Goal: Complete application form

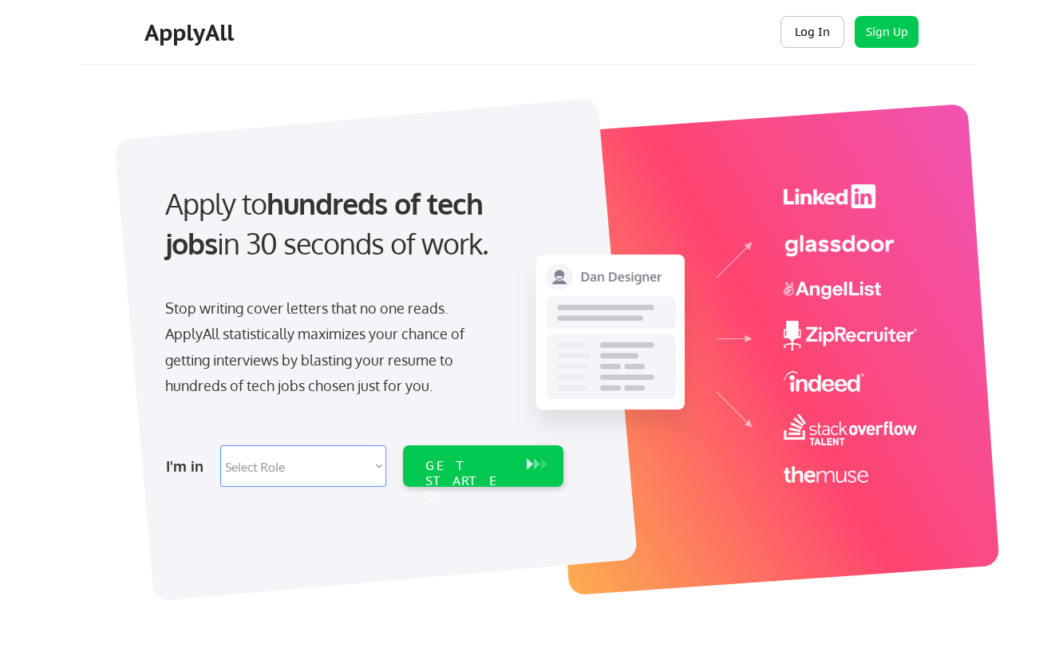
click at [810, 28] on button "Log In" at bounding box center [813, 32] width 64 height 32
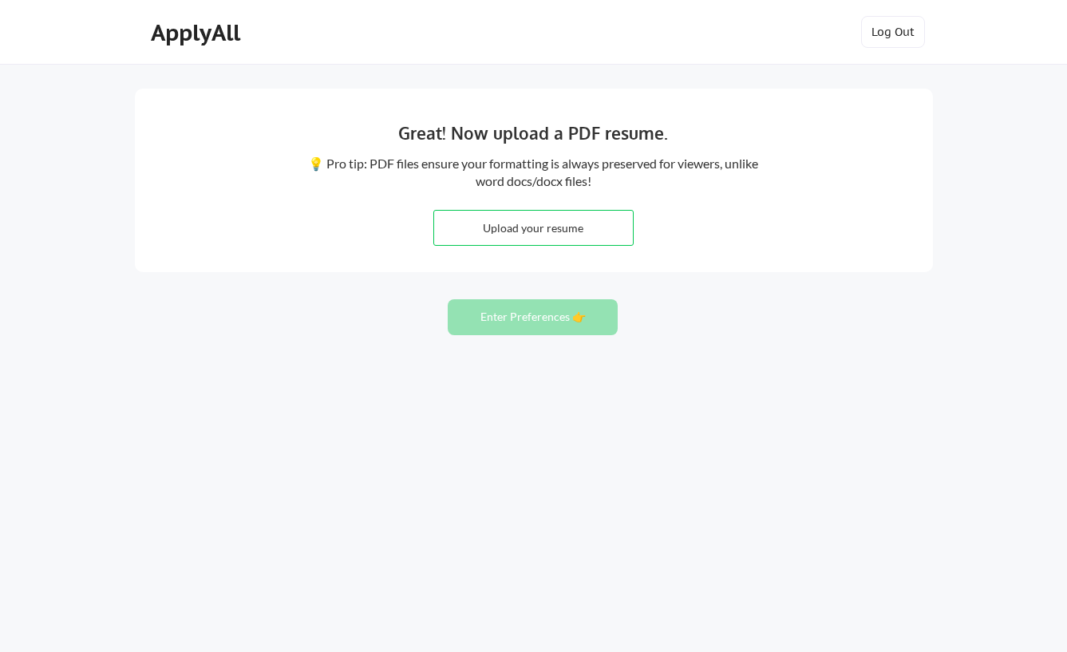
click at [533, 220] on input "file" at bounding box center [533, 228] width 199 height 34
type input "C:\fakepath\Michael Rizk Resume (2025).docx"
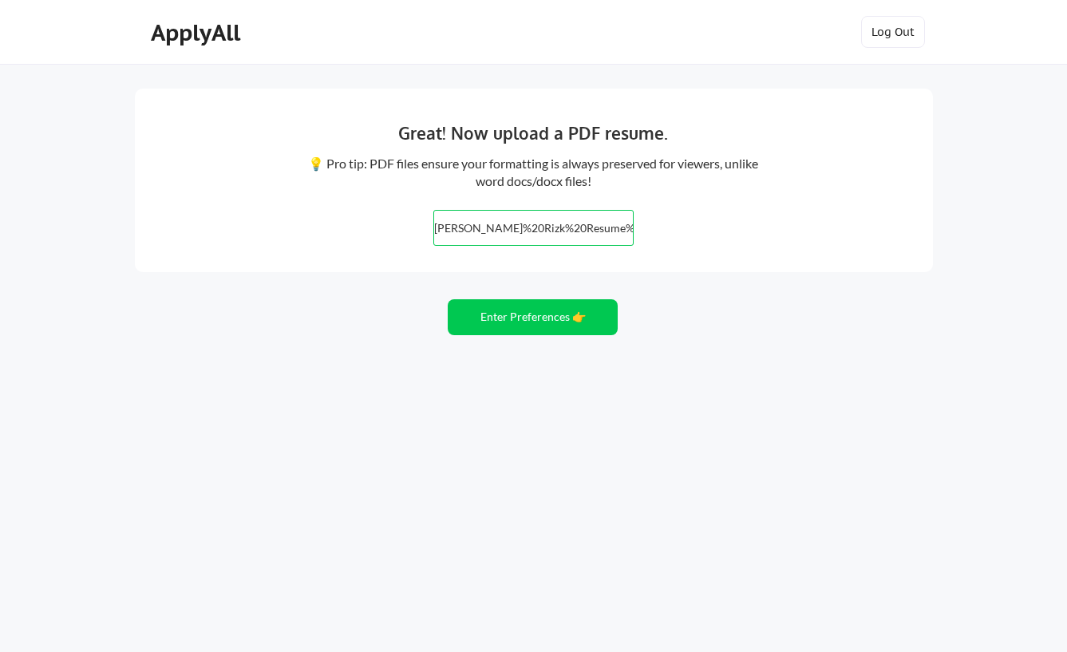
click at [559, 231] on input "file" at bounding box center [533, 228] width 199 height 34
type input "C:\fakepath\Michael Rizk Resume (2025).pdf"
click at [536, 316] on button "Enter Preferences 👉" at bounding box center [533, 317] width 170 height 36
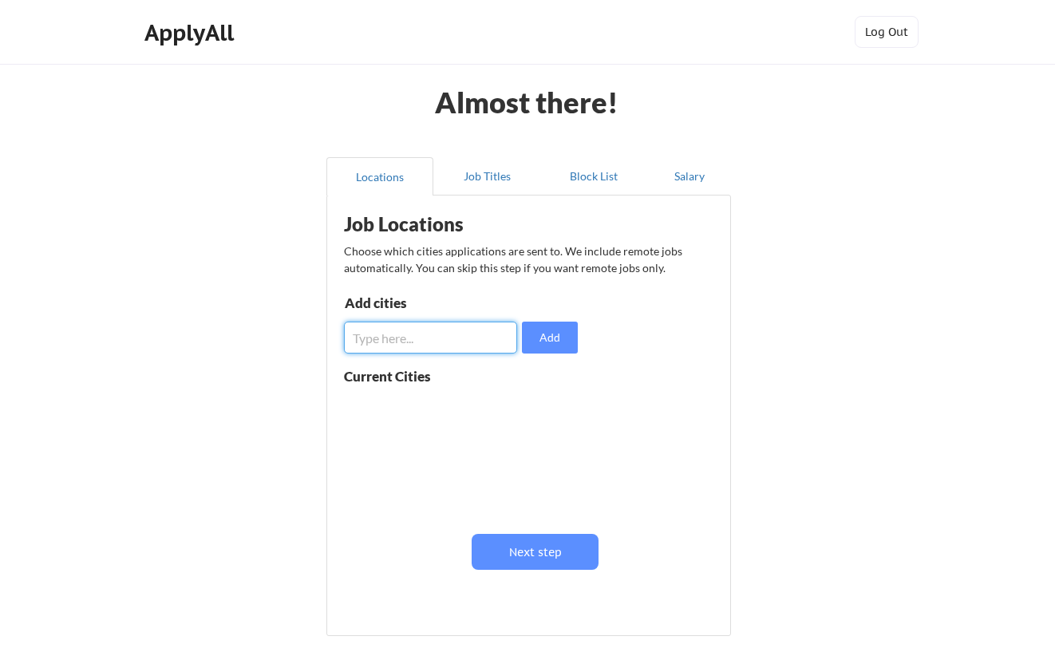
click at [413, 348] on input "input" at bounding box center [430, 338] width 173 height 32
type input "[GEOGRAPHIC_DATA]"
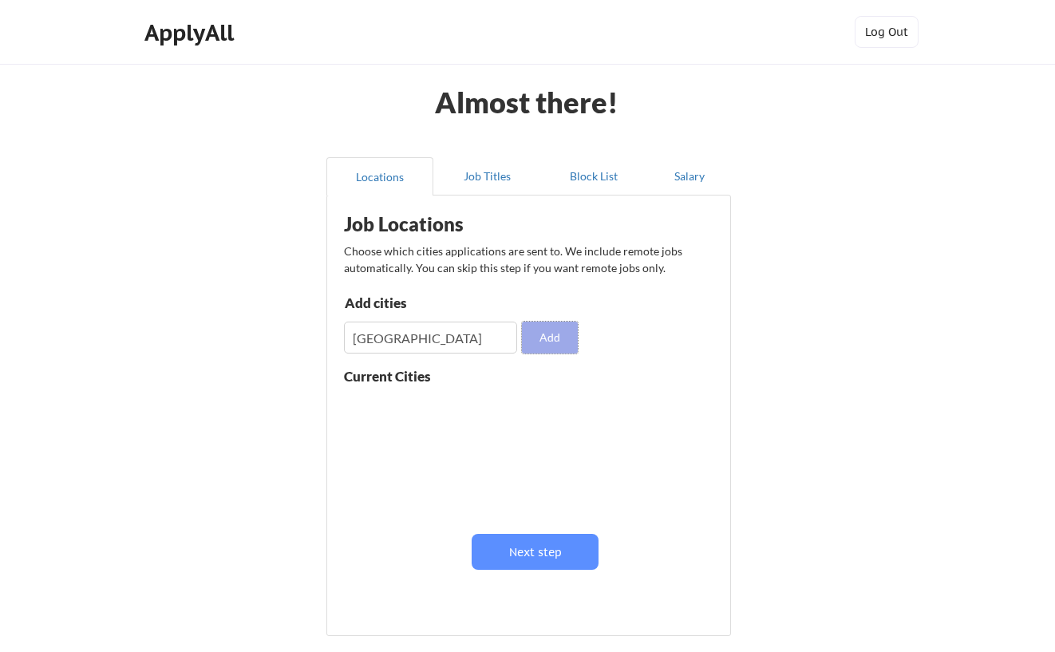
click at [540, 338] on button "Add" at bounding box center [550, 338] width 56 height 32
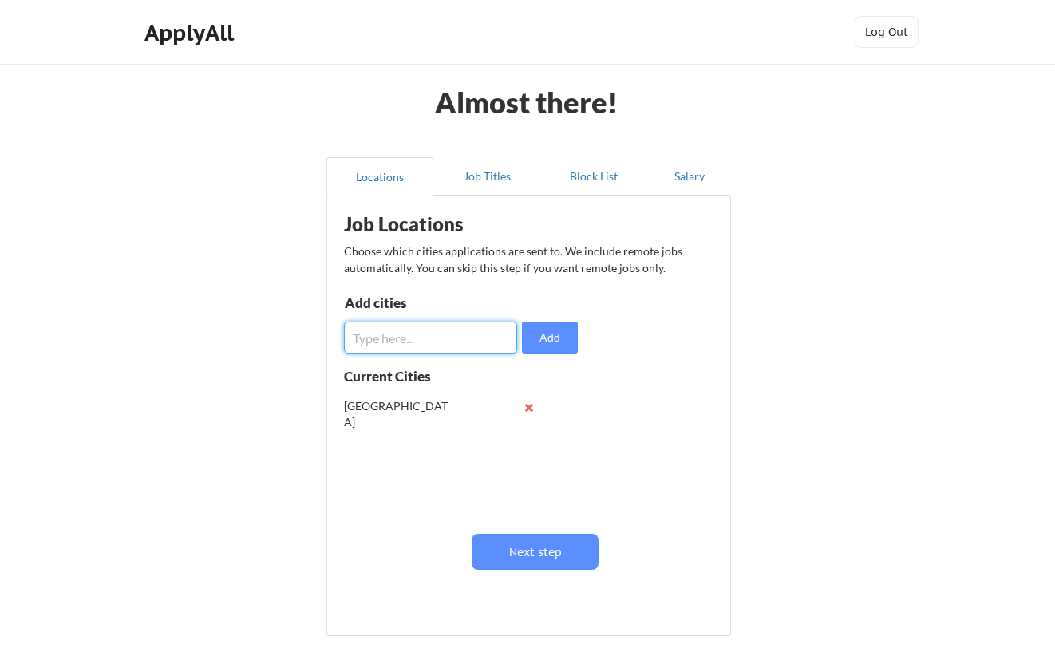
click at [419, 342] on input "input" at bounding box center [430, 338] width 173 height 32
type input "bend, or"
click at [544, 339] on button "Add" at bounding box center [550, 338] width 56 height 32
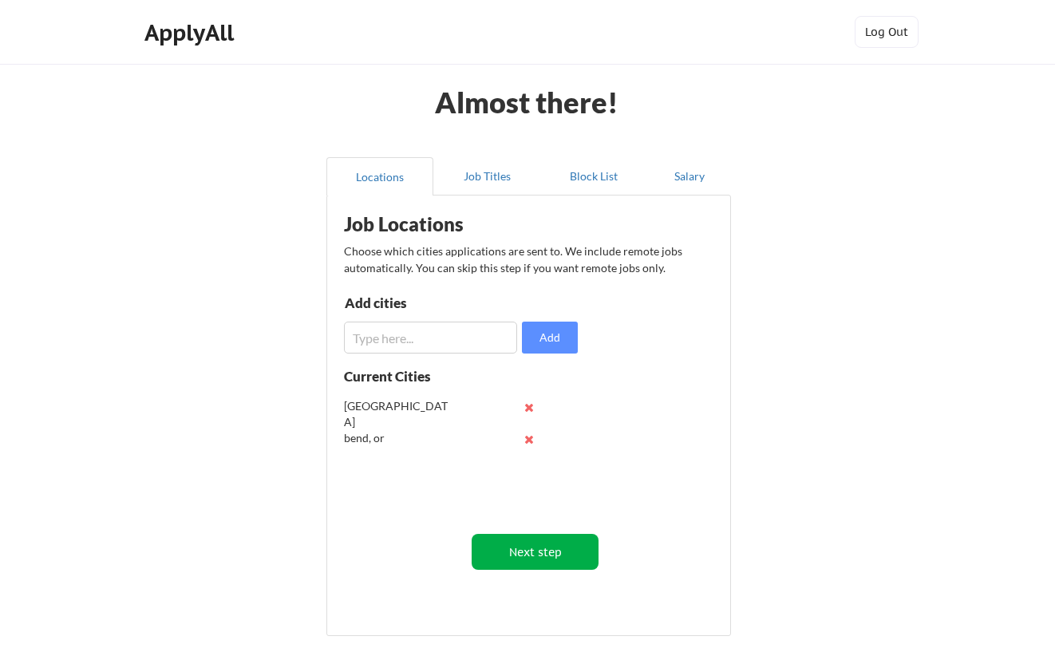
click at [533, 555] on button "Next step" at bounding box center [535, 552] width 127 height 36
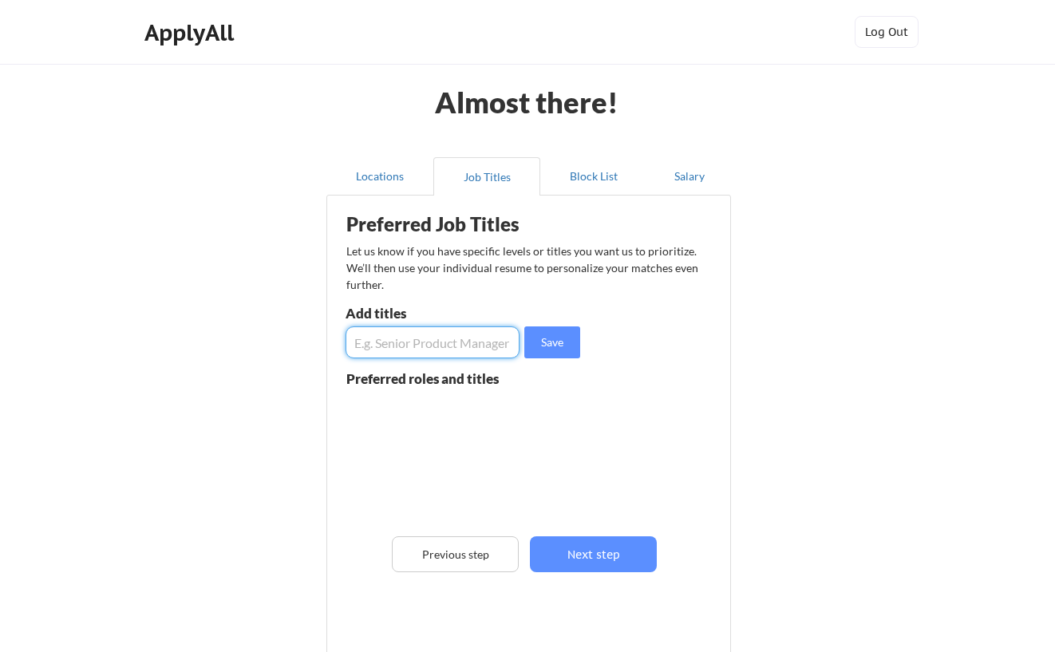
click at [389, 342] on input "input" at bounding box center [433, 342] width 174 height 32
type input "Information System"
click at [538, 339] on button "Save" at bounding box center [552, 342] width 56 height 32
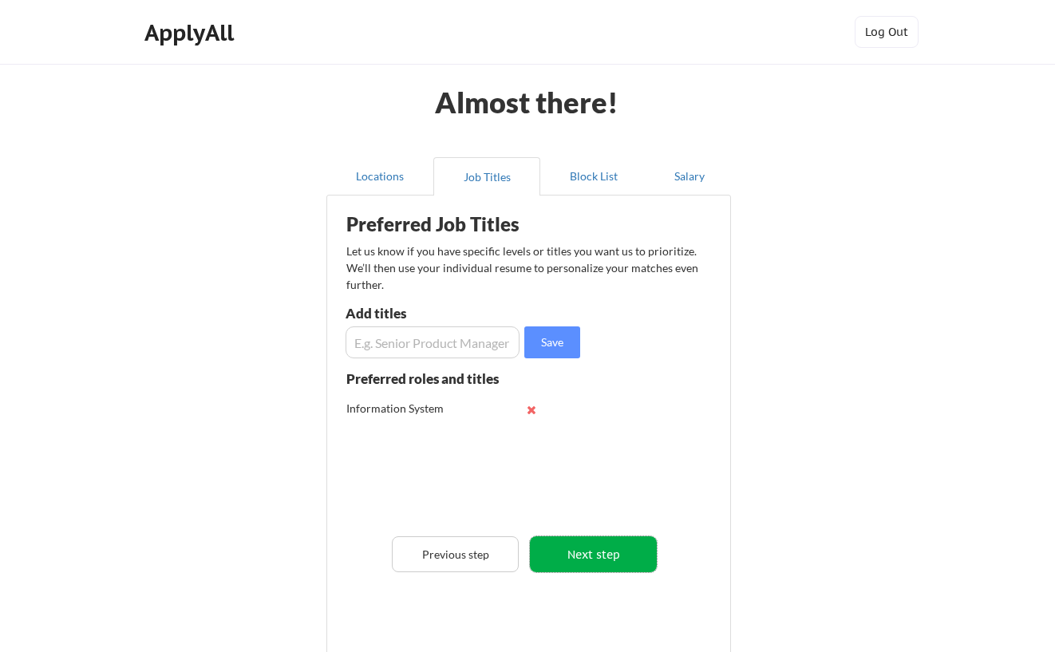
click at [596, 559] on button "Next step" at bounding box center [593, 554] width 127 height 36
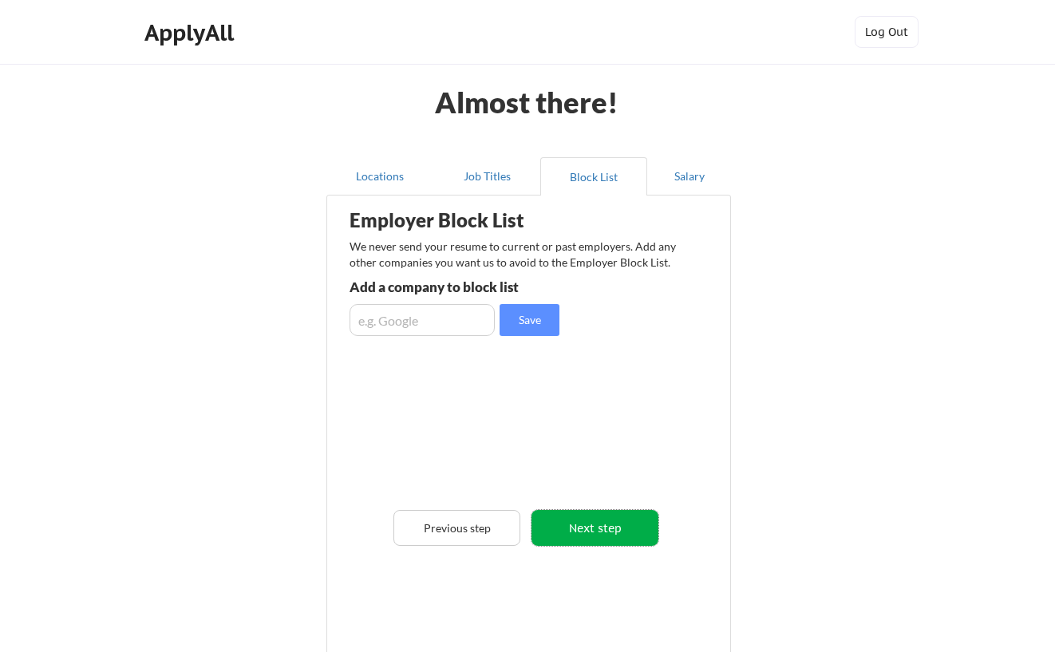
click at [594, 527] on button "Next step" at bounding box center [595, 528] width 127 height 36
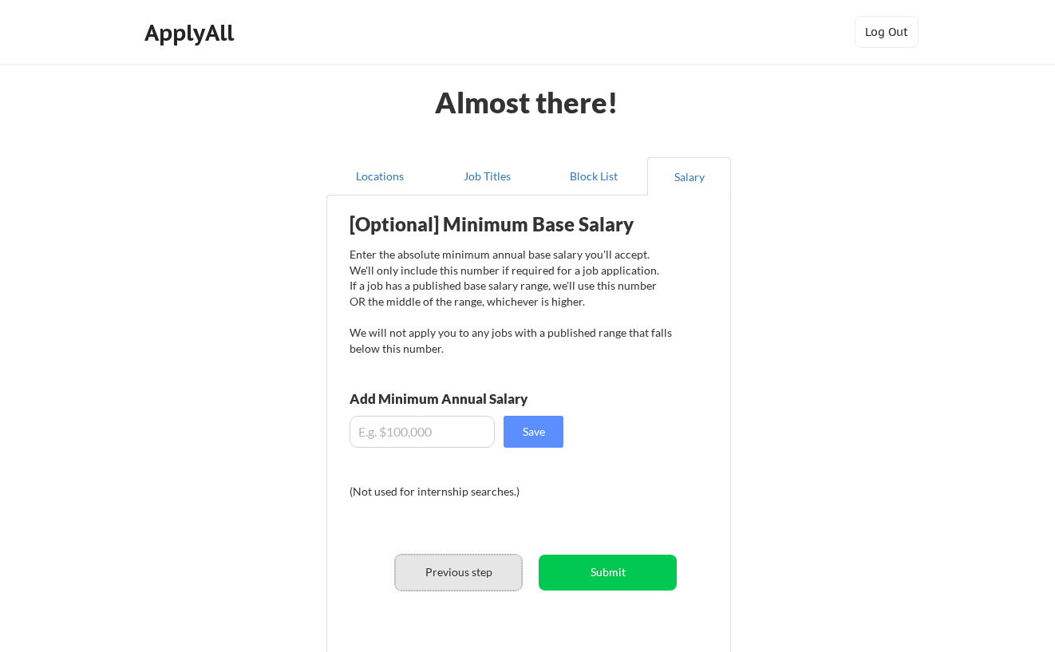
click at [480, 567] on button "Previous step" at bounding box center [458, 573] width 127 height 36
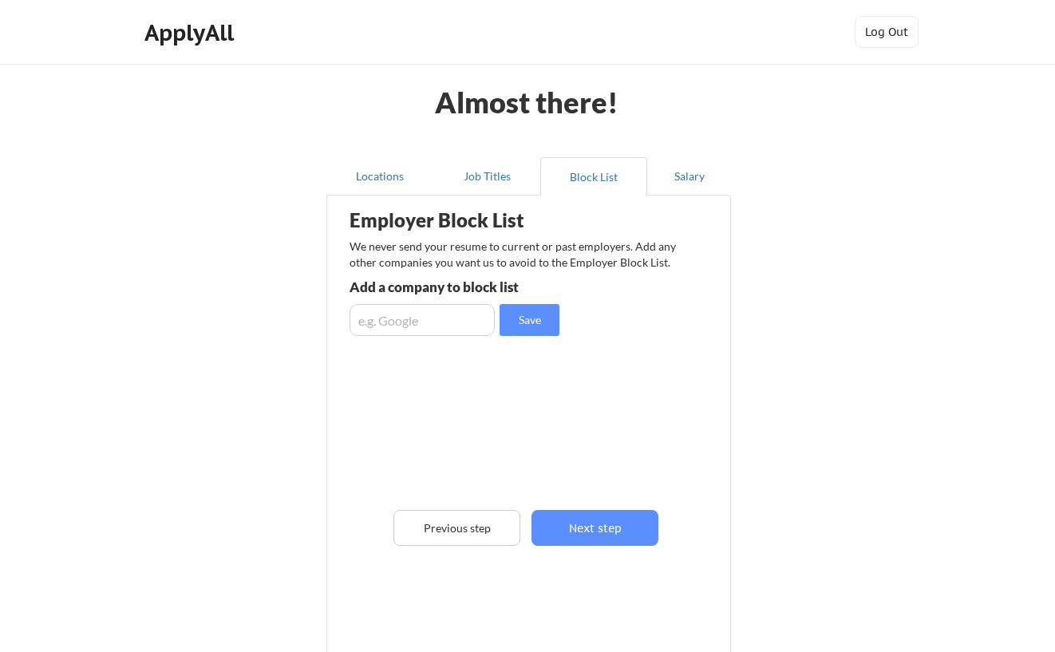
click at [75, 223] on div "Almost there! Locations Job Titles Block List Salary Employer Block List We nev…" at bounding box center [527, 413] width 1055 height 826
click at [426, 306] on input "input" at bounding box center [422, 320] width 145 height 32
paste input "[PERSON_NAME] Inc."
type input "[PERSON_NAME] Inc."
click at [541, 308] on button "Save" at bounding box center [530, 320] width 60 height 32
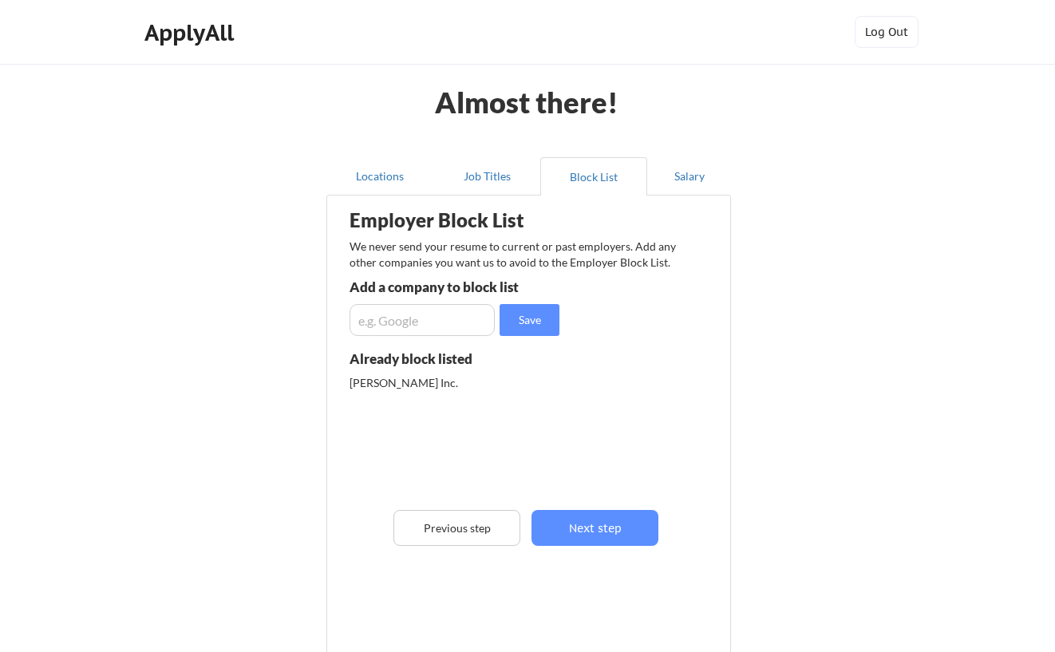
click at [460, 319] on input "input" at bounding box center [422, 320] width 145 height 32
type input "Radnet"
click at [528, 329] on button "Save" at bounding box center [530, 320] width 60 height 32
click at [597, 528] on button "Next step" at bounding box center [595, 528] width 127 height 36
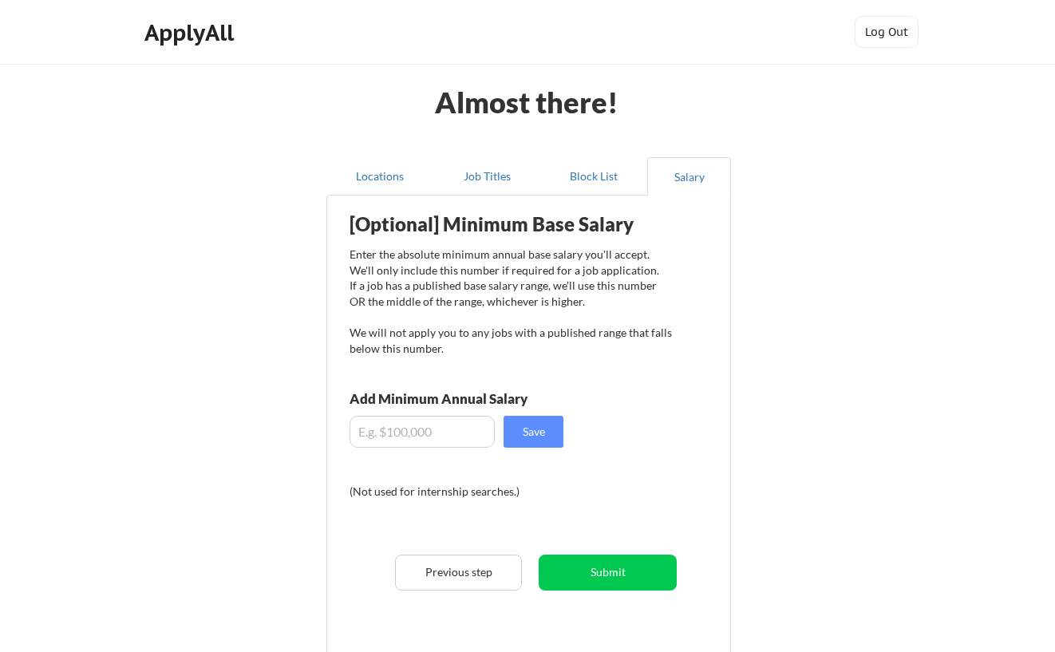
click at [425, 437] on input "input" at bounding box center [422, 432] width 145 height 32
type input "$80,000"
click at [532, 433] on button "Save" at bounding box center [534, 432] width 60 height 32
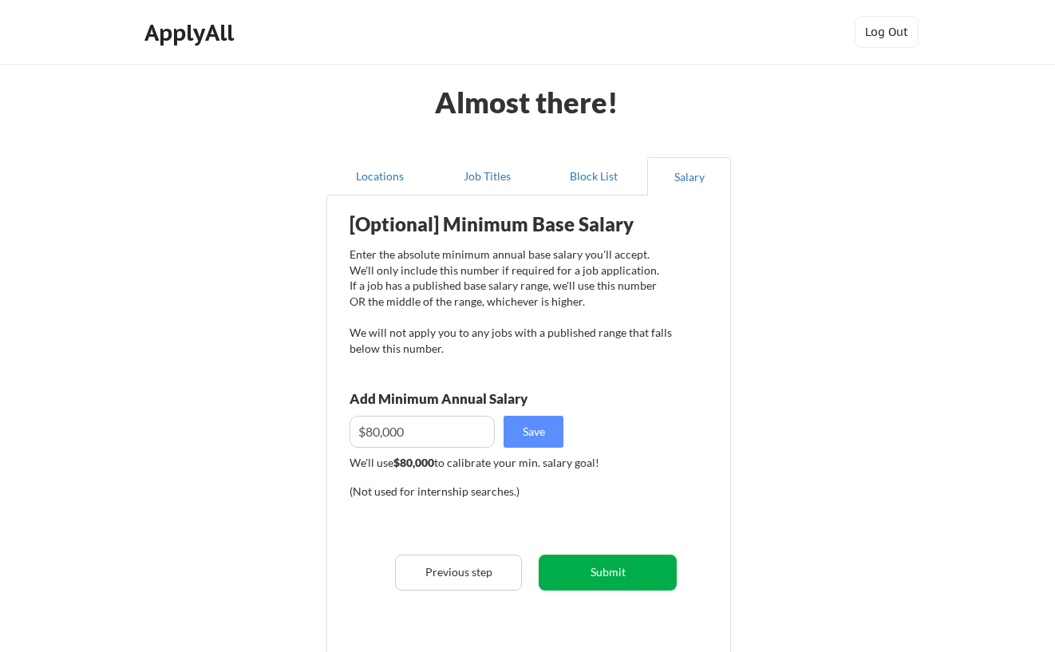
click at [611, 571] on button "Submit" at bounding box center [608, 573] width 138 height 36
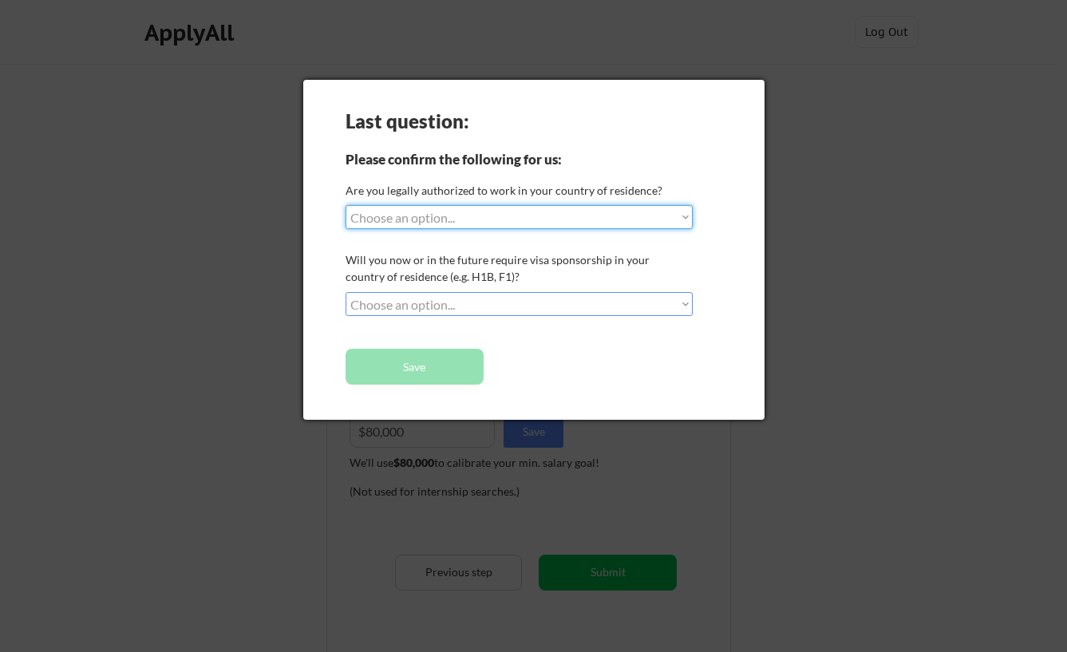
click at [417, 219] on select "Choose an option... Yes, I am a [DEMOGRAPHIC_DATA] Citizen Yes, I am a [DEMOGRA…" at bounding box center [519, 217] width 347 height 24
select select ""yes__i_am_a_[DEMOGRAPHIC_DATA]""
click at [346, 205] on select "Choose an option... Yes, I am a [DEMOGRAPHIC_DATA] Citizen Yes, I am a [DEMOGRA…" at bounding box center [519, 217] width 347 height 24
click at [477, 304] on select "Choose an option... No, I will not need sponsorship Yes, I will need sponsorship" at bounding box center [519, 304] width 347 height 24
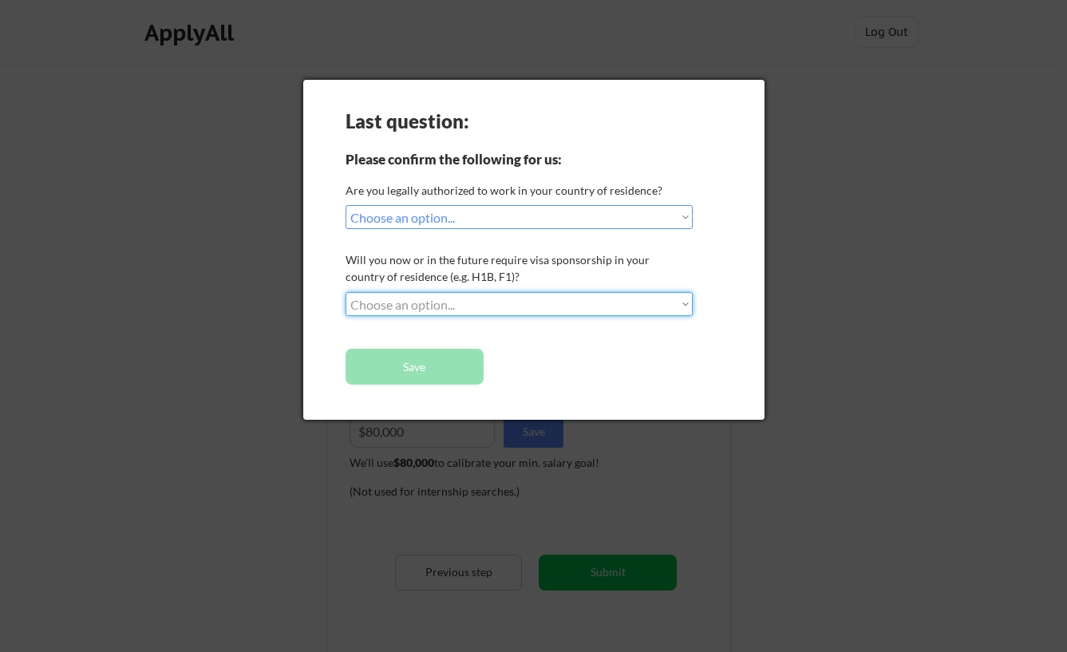
select select ""no__i_will_not_need_sponsorship""
click at [346, 292] on select "Choose an option... No, I will not need sponsorship Yes, I will need sponsorship" at bounding box center [519, 304] width 347 height 24
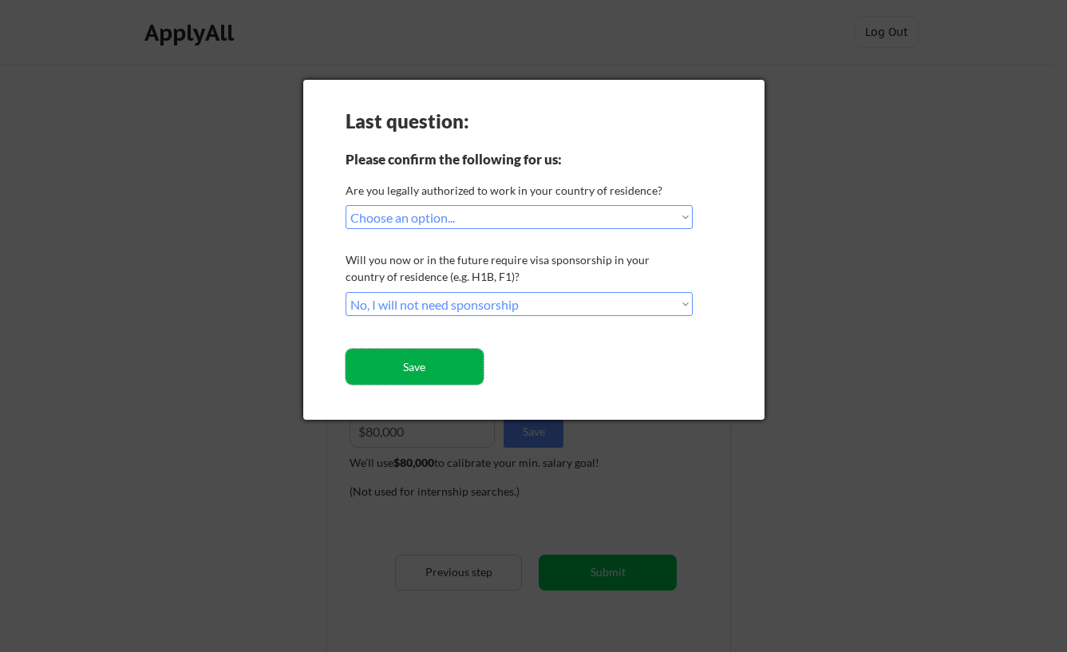
click at [418, 360] on button "Save" at bounding box center [415, 367] width 138 height 36
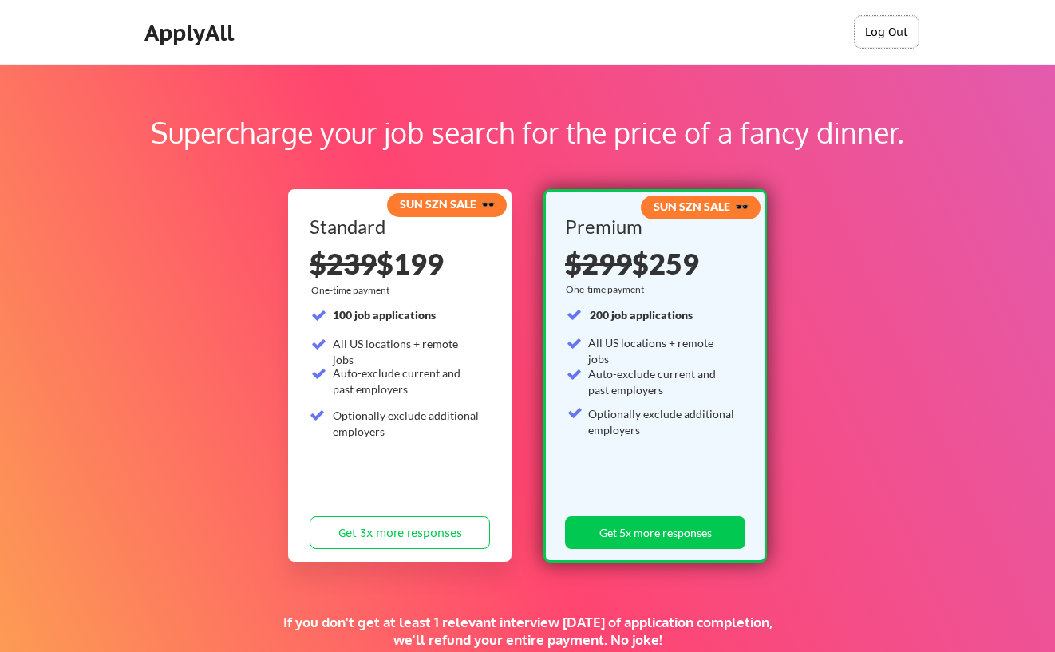
click at [873, 28] on button "Log Out" at bounding box center [887, 32] width 64 height 32
